Goal: Navigation & Orientation: Find specific page/section

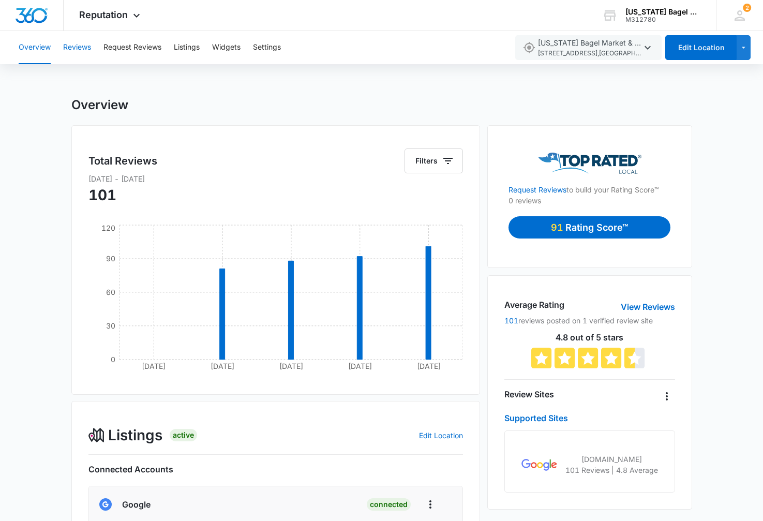
click at [82, 47] on button "Reviews" at bounding box center [77, 47] width 28 height 33
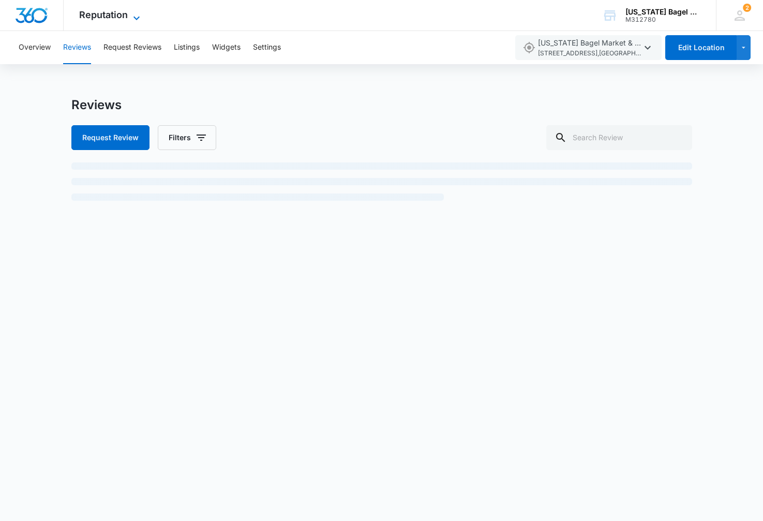
click at [114, 17] on span "Reputation" at bounding box center [103, 14] width 49 height 11
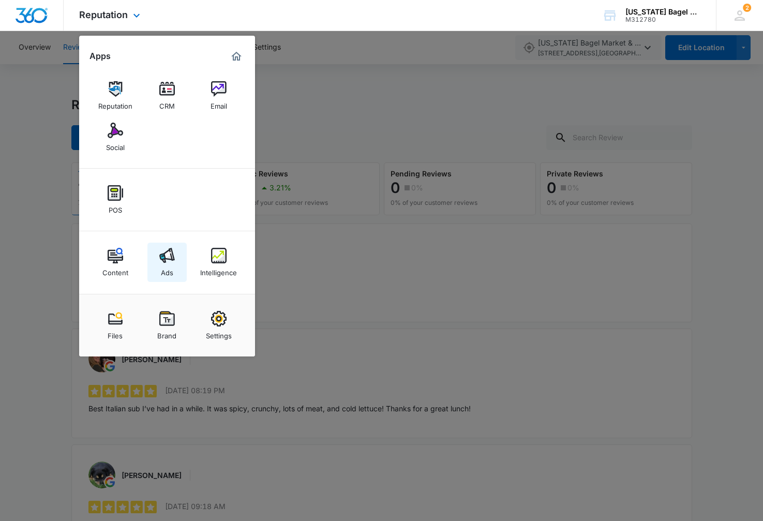
click at [165, 262] on img at bounding box center [167, 256] width 16 height 16
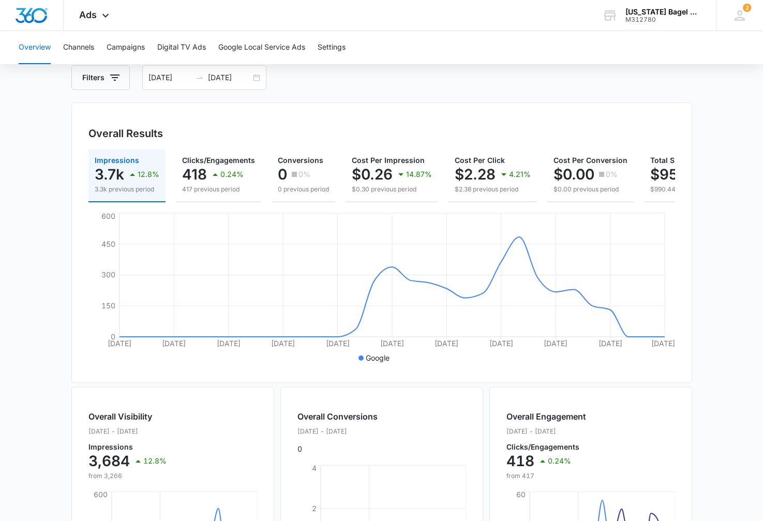
scroll to position [45, 0]
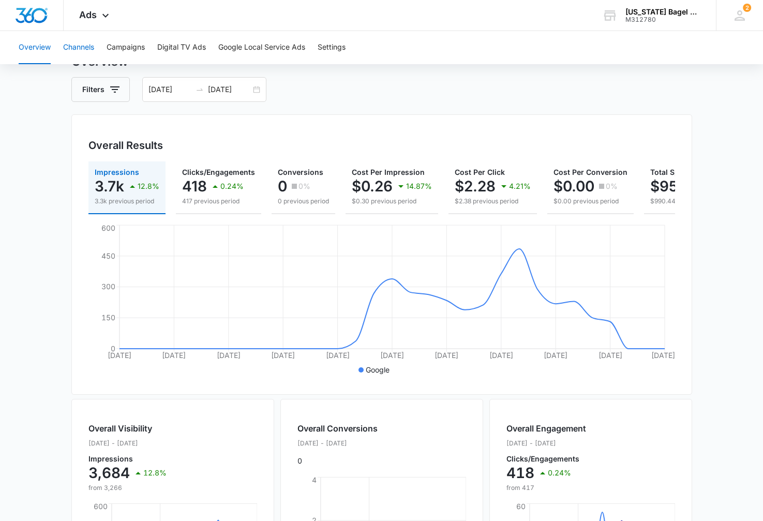
click at [84, 47] on button "Channels" at bounding box center [78, 47] width 31 height 33
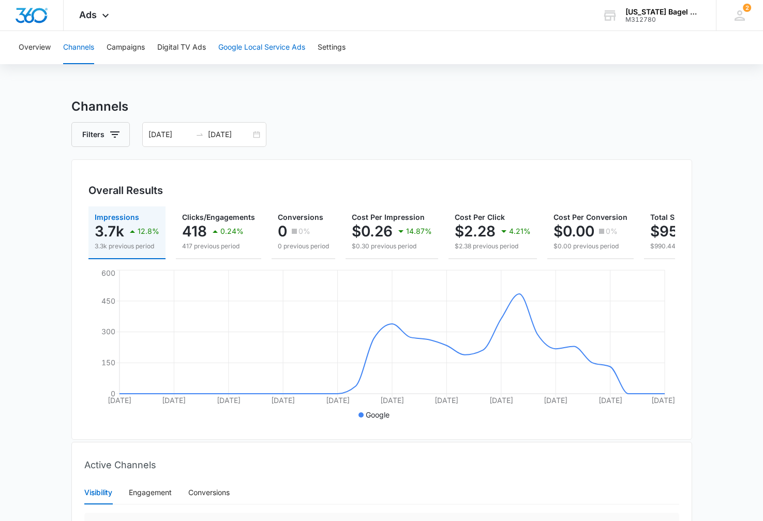
click at [265, 49] on button "Google Local Service Ads" at bounding box center [261, 47] width 87 height 33
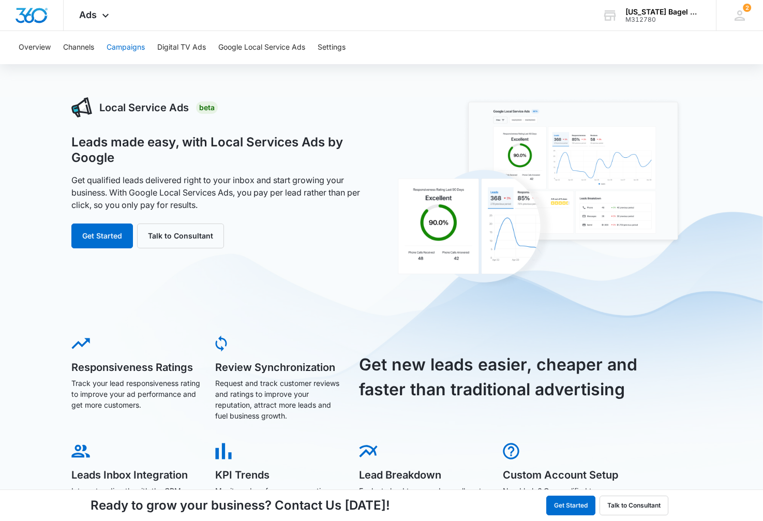
click at [111, 45] on button "Campaigns" at bounding box center [126, 47] width 38 height 33
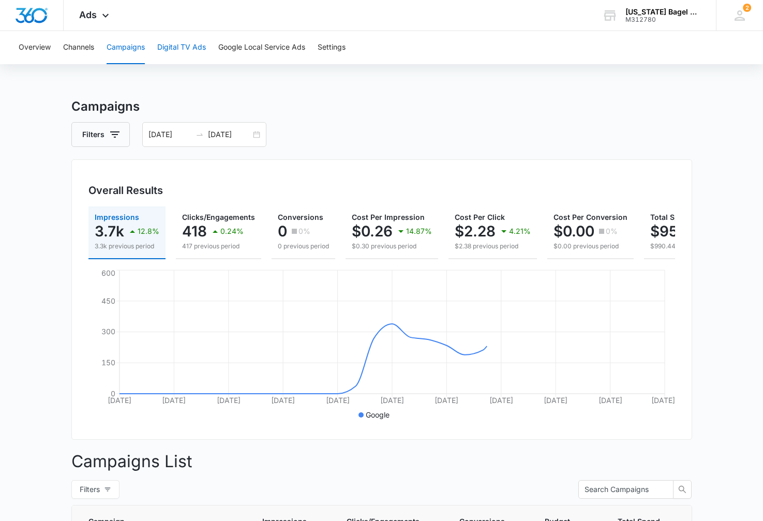
click at [182, 43] on button "Digital TV Ads" at bounding box center [181, 47] width 49 height 33
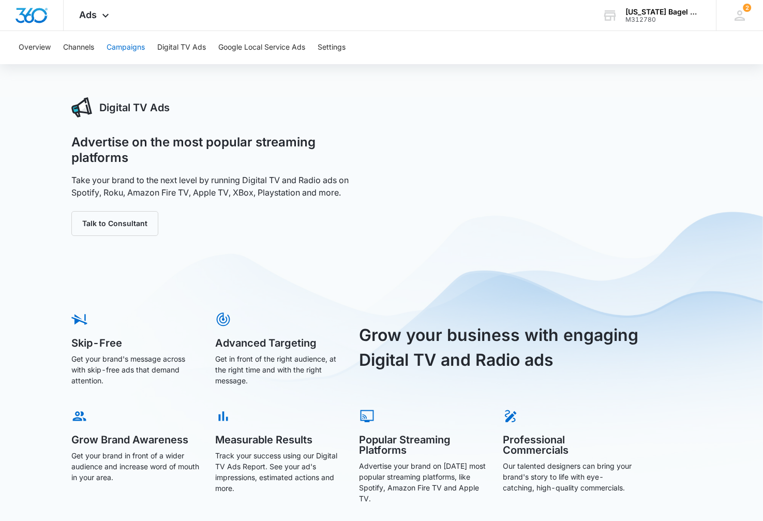
click at [123, 44] on button "Campaigns" at bounding box center [126, 47] width 38 height 33
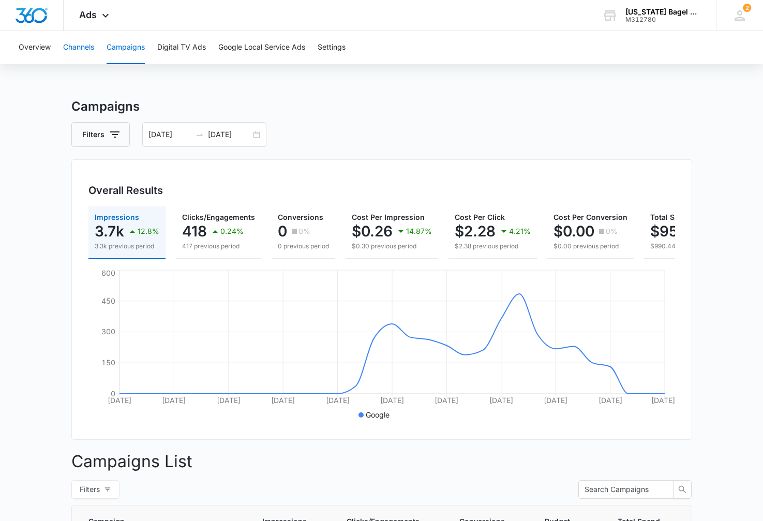
click at [85, 48] on button "Channels" at bounding box center [78, 47] width 31 height 33
